Goal: Task Accomplishment & Management: Manage account settings

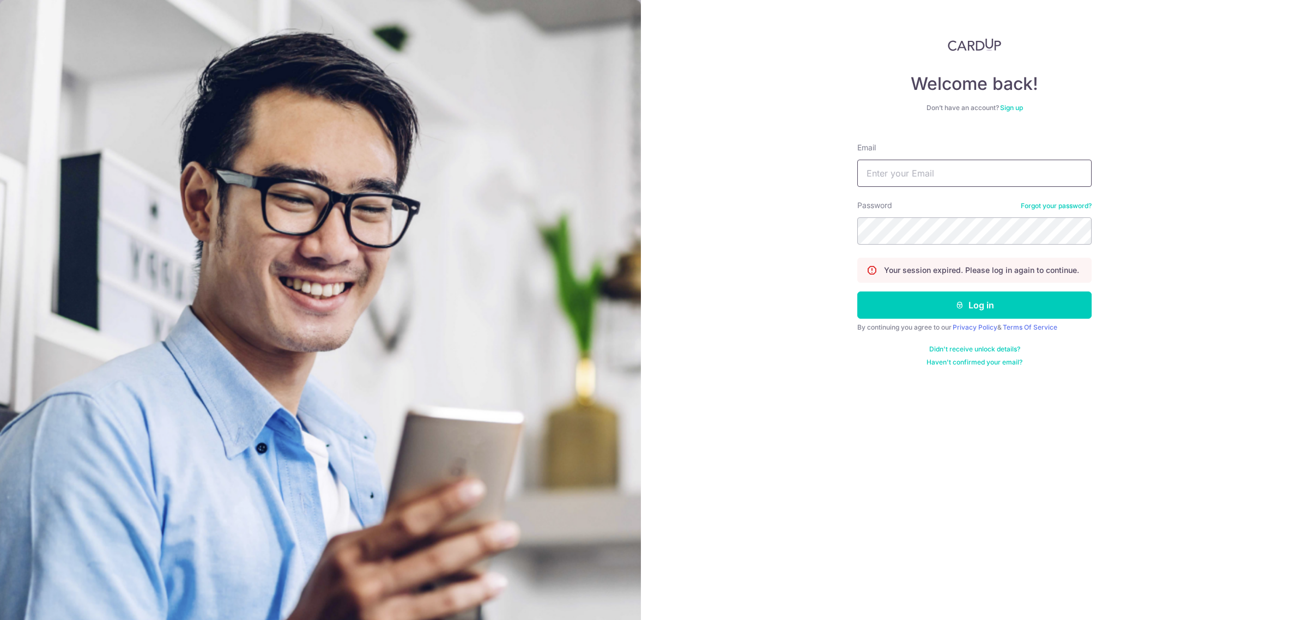
drag, startPoint x: 928, startPoint y: 180, endPoint x: 941, endPoint y: 184, distance: 13.8
click at [928, 180] on input "Email" at bounding box center [974, 173] width 234 height 27
click at [857, 291] on button "Log in" at bounding box center [974, 304] width 234 height 27
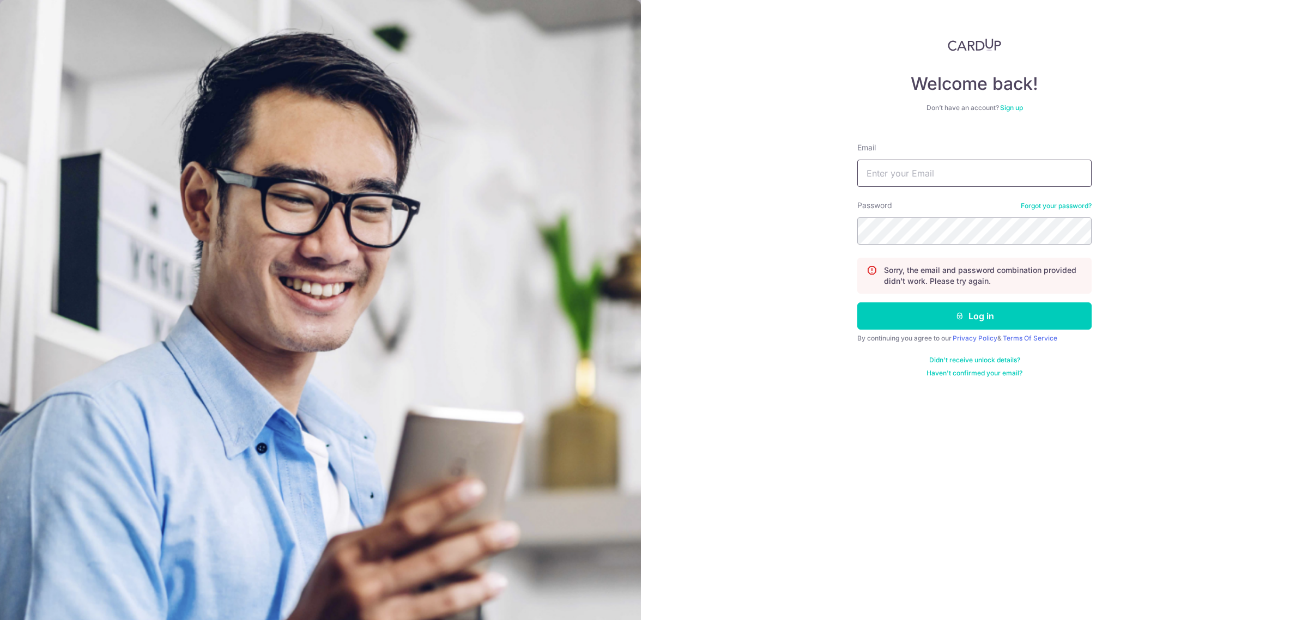
drag, startPoint x: 923, startPoint y: 169, endPoint x: 935, endPoint y: 172, distance: 11.8
click at [923, 169] on input "Email" at bounding box center [974, 173] width 234 height 27
type input "[EMAIL_ADDRESS][DOMAIN_NAME]"
click at [857, 302] on button "Log in" at bounding box center [974, 315] width 234 height 27
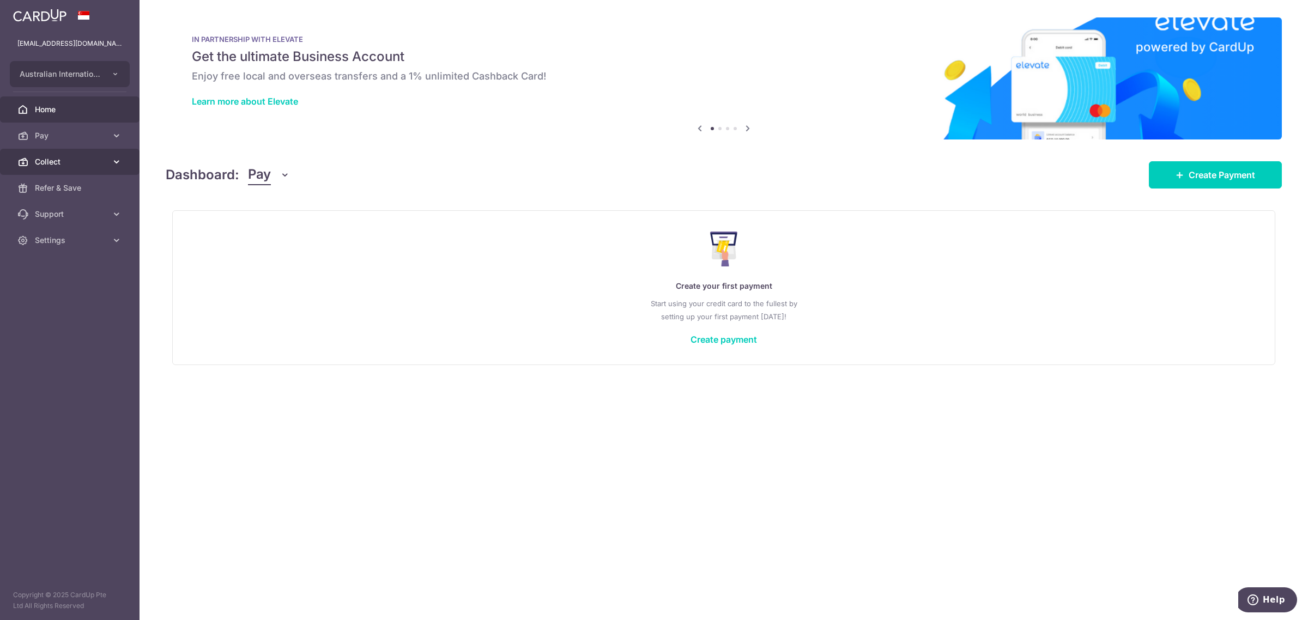
click at [59, 165] on span "Collect" at bounding box center [71, 161] width 72 height 11
click at [71, 244] on span "Payment Requests" at bounding box center [71, 240] width 72 height 11
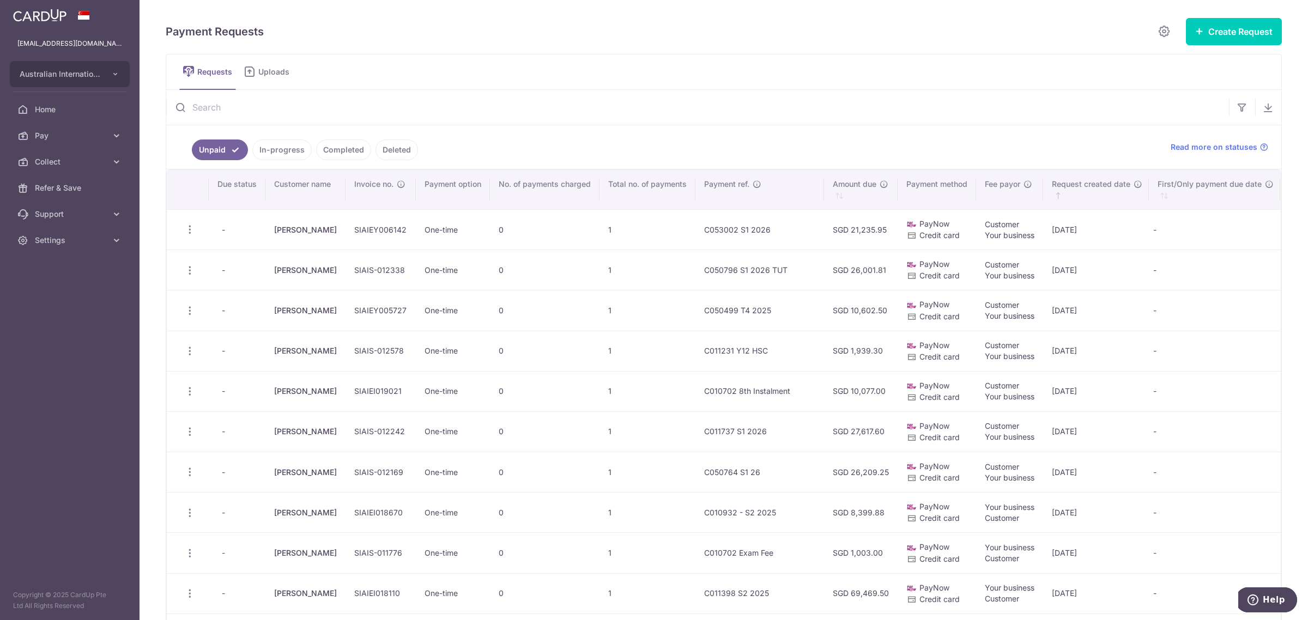
click at [268, 148] on link "In-progress" at bounding box center [281, 149] width 59 height 21
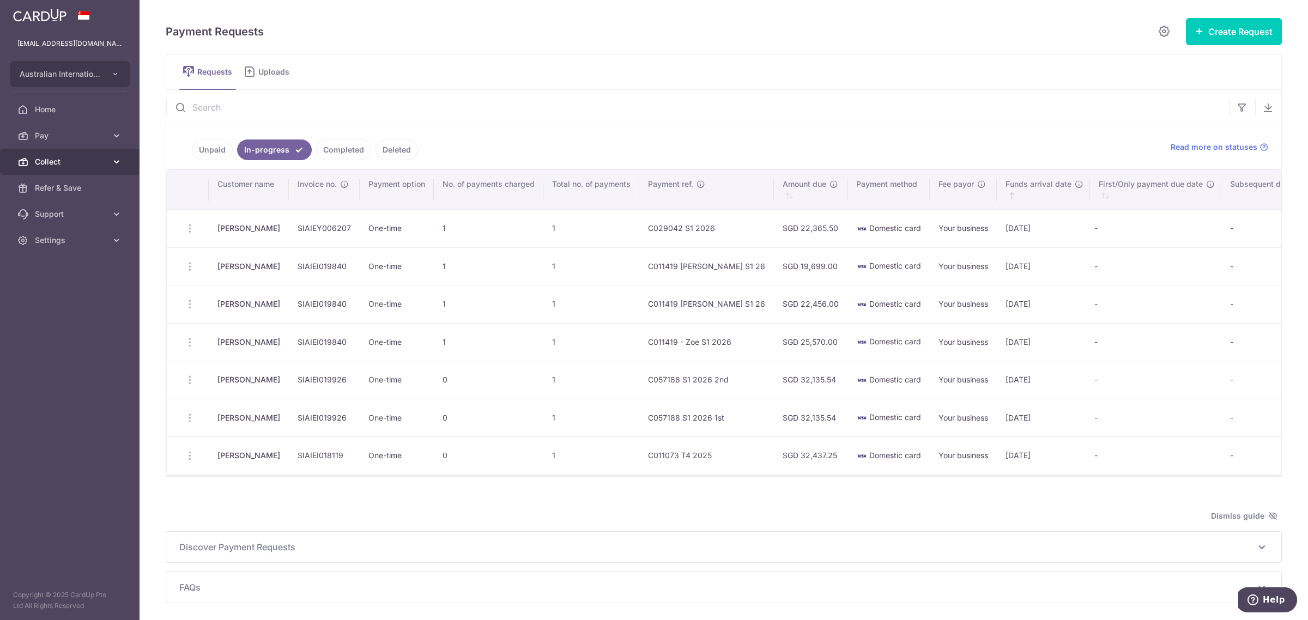
click at [42, 161] on span "Collect" at bounding box center [71, 161] width 72 height 11
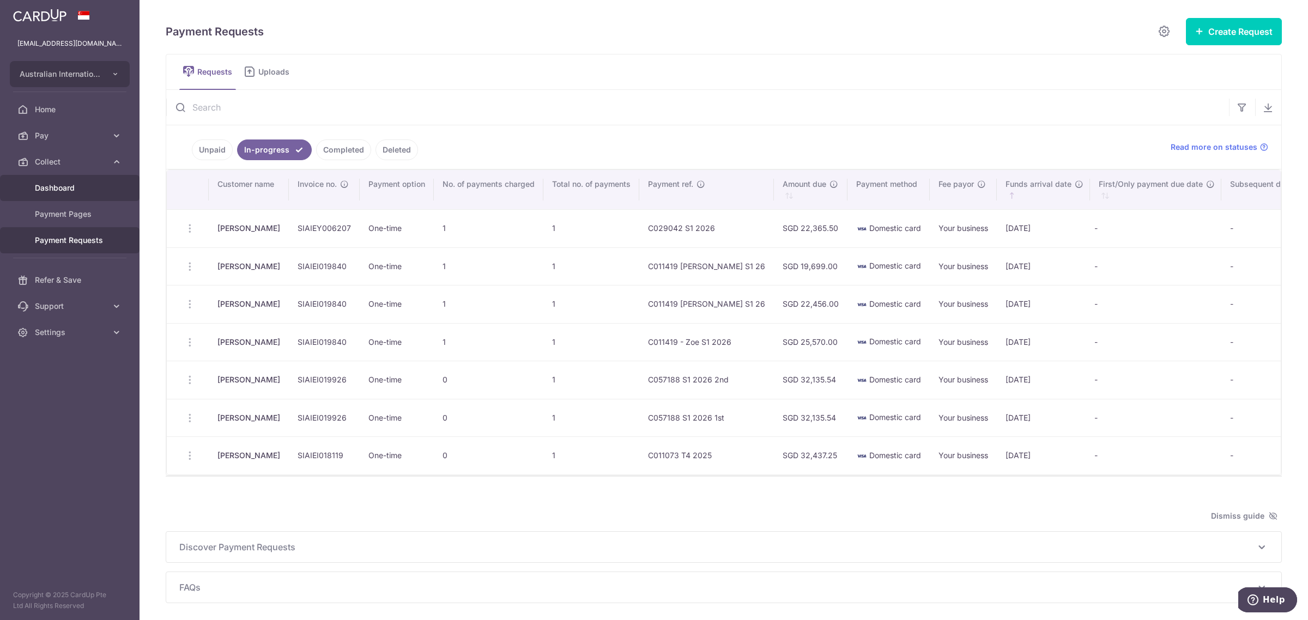
click at [60, 180] on link "Dashboard" at bounding box center [69, 188] width 139 height 26
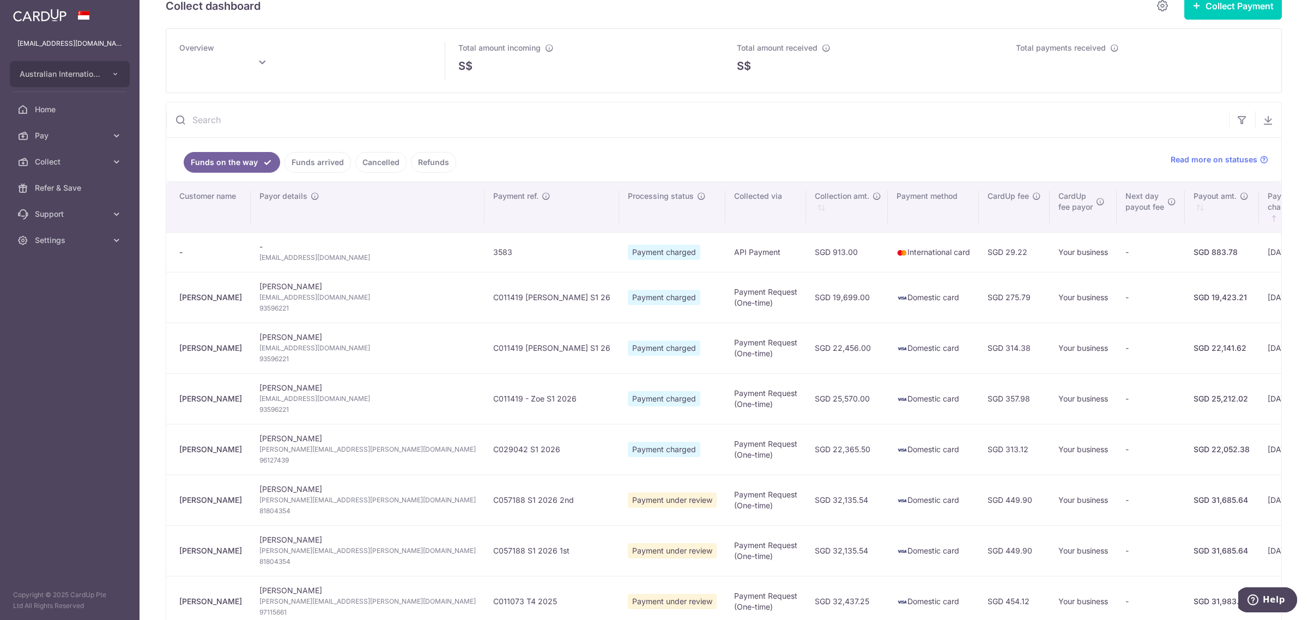
scroll to position [68, 0]
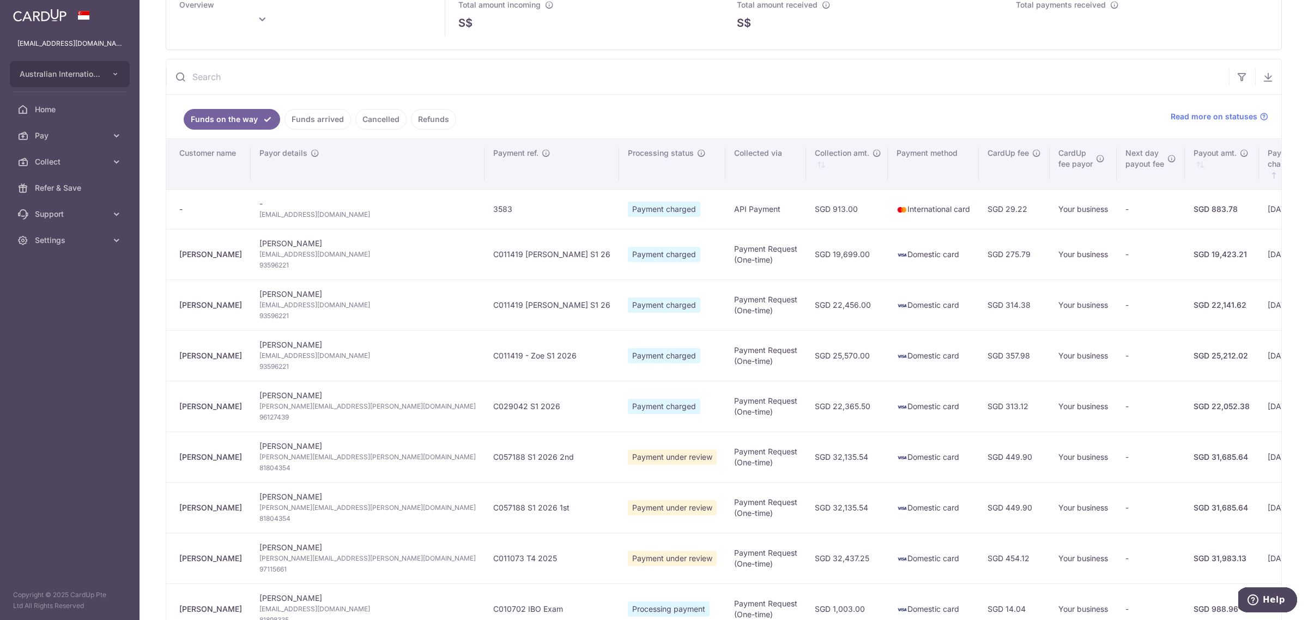
type input "October 2025"
